Goal: Task Accomplishment & Management: Use online tool/utility

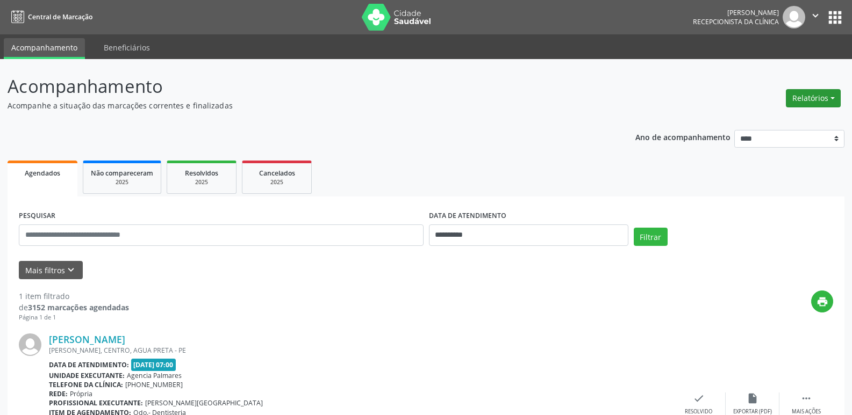
click at [812, 96] on button "Relatórios" at bounding box center [813, 98] width 55 height 18
click at [777, 118] on link "Agendamentos" at bounding box center [783, 121] width 116 height 15
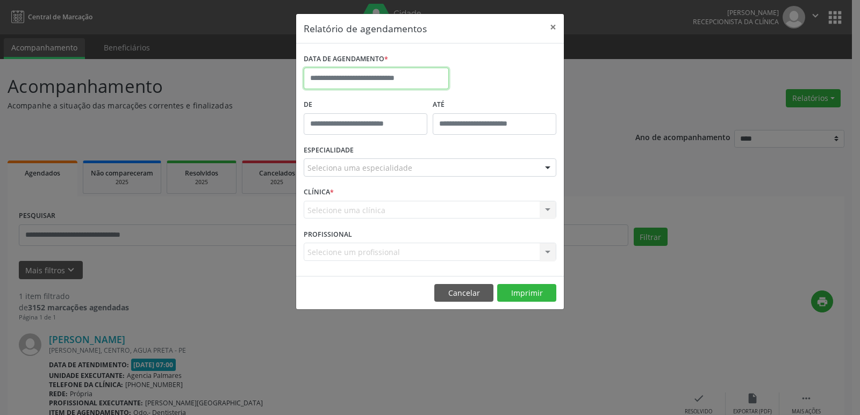
click at [349, 75] on input "text" at bounding box center [376, 78] width 145 height 21
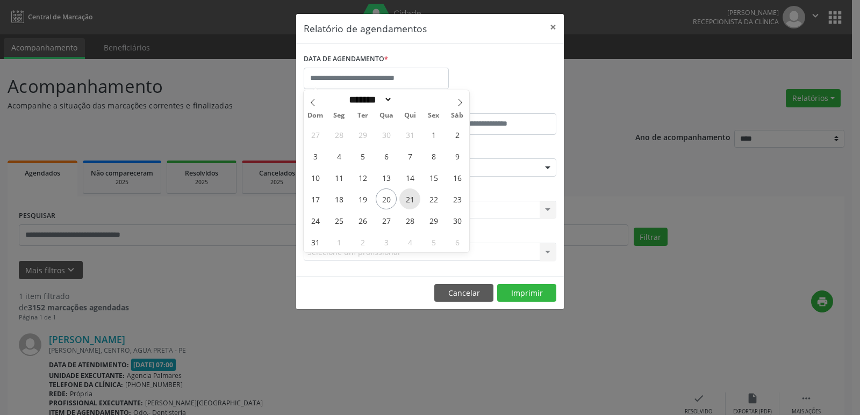
click at [406, 196] on span "21" at bounding box center [409, 199] width 21 height 21
type input "**********"
click at [411, 203] on span "21" at bounding box center [409, 199] width 21 height 21
click at [411, 203] on div "Selecione uma clínica Nenhum resultado encontrado para: " " Não há nenhuma opçã…" at bounding box center [430, 210] width 253 height 18
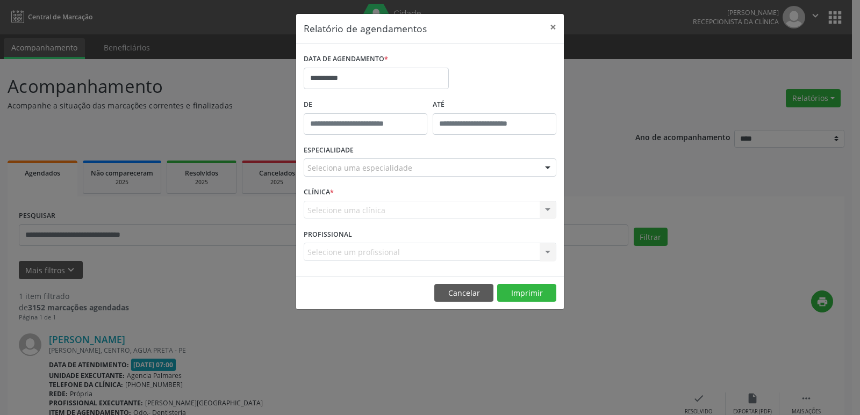
click at [507, 173] on div "Seleciona uma especialidade" at bounding box center [430, 168] width 253 height 18
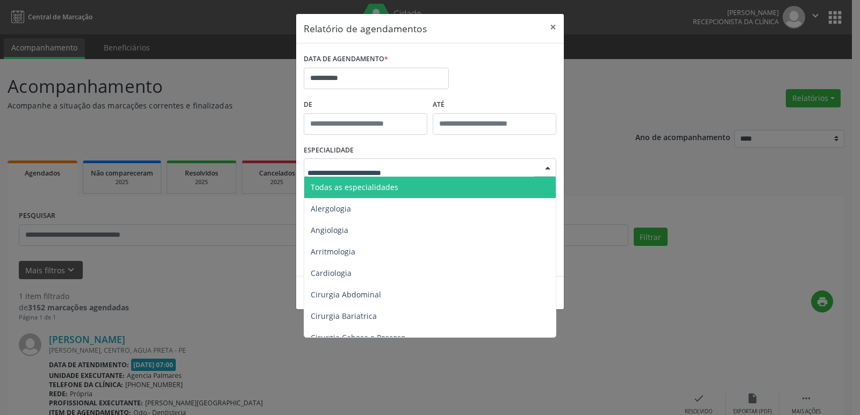
click at [398, 191] on span "Todas as especialidades" at bounding box center [430, 187] width 253 height 21
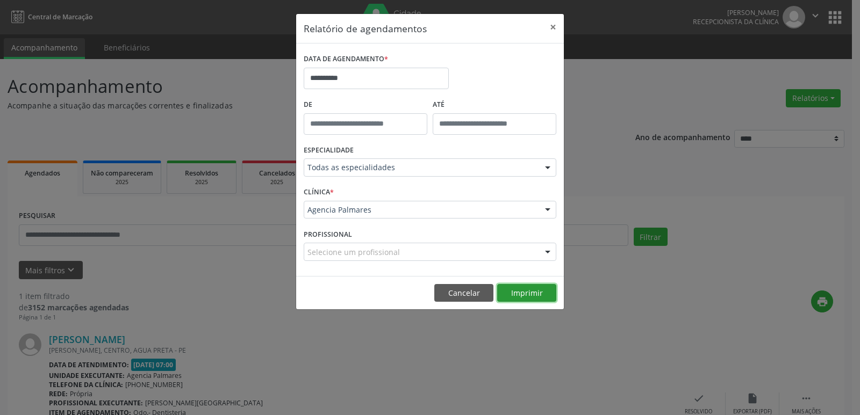
click at [525, 295] on button "Imprimir" at bounding box center [526, 293] width 59 height 18
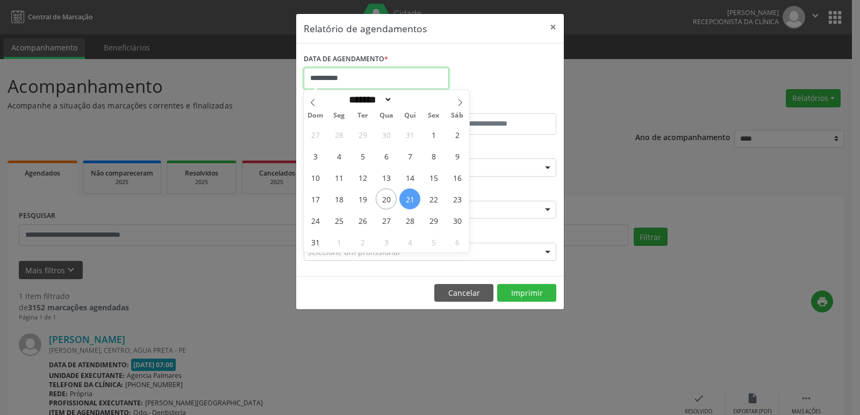
click at [340, 80] on input "**********" at bounding box center [376, 78] width 145 height 21
click at [337, 225] on span "25" at bounding box center [338, 220] width 21 height 21
type input "**********"
click at [338, 224] on span "25" at bounding box center [338, 220] width 21 height 21
click at [338, 224] on div "CLÍNICA * Agencia Palmares Agencia Palmares Nenhum resultado encontrado para: "…" at bounding box center [430, 205] width 258 height 42
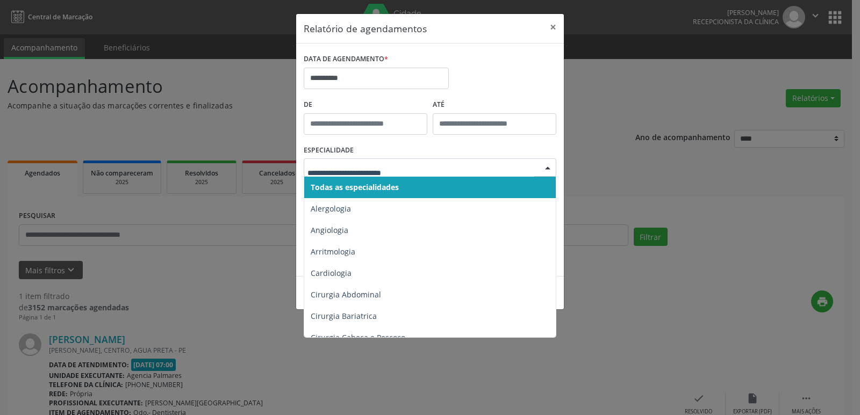
click at [402, 183] on span "Todas as especialidades" at bounding box center [430, 187] width 253 height 21
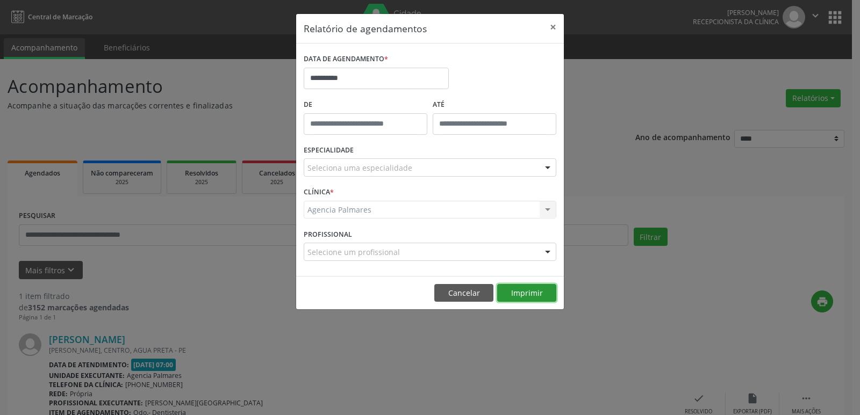
click at [520, 292] on button "Imprimir" at bounding box center [526, 293] width 59 height 18
